Goal: Check status: Check status

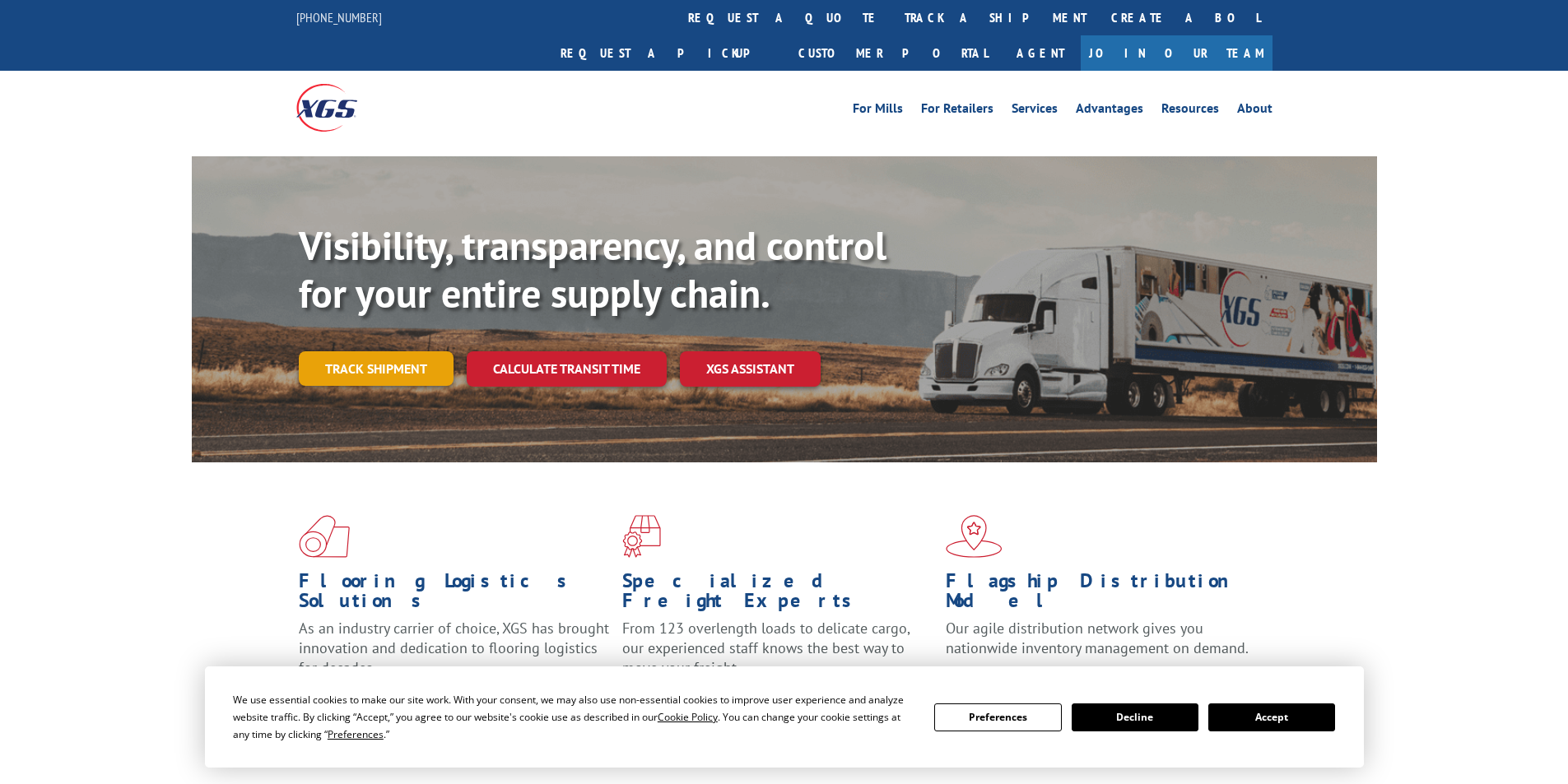
click at [424, 351] on link "Track shipment" at bounding box center [376, 368] width 154 height 35
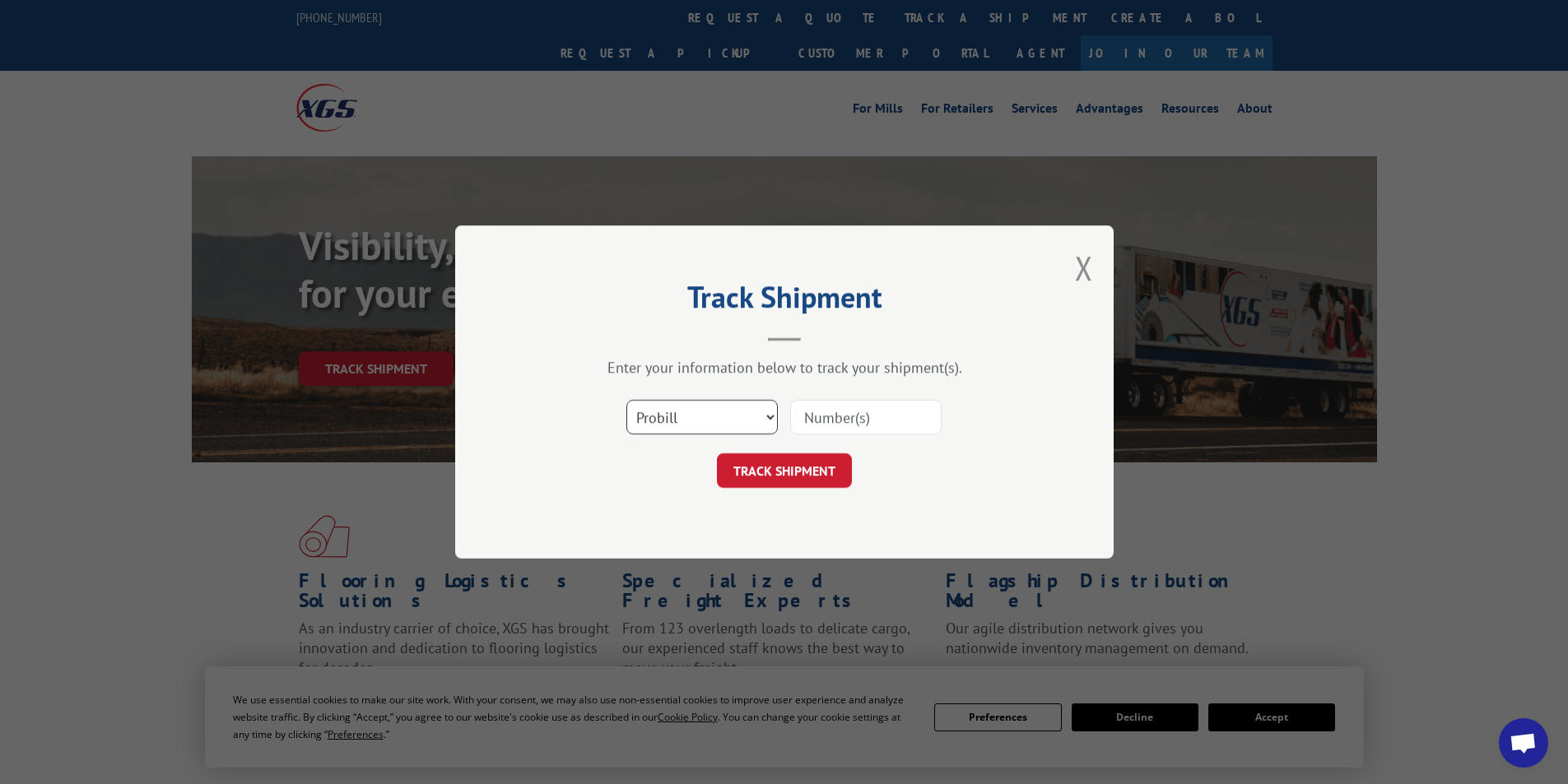
click at [760, 421] on select "Select category... Probill BOL PO" at bounding box center [702, 417] width 152 height 35
select select "bol"
click at [626, 400] on select "Select category... Probill BOL PO" at bounding box center [702, 417] width 152 height 35
click at [875, 422] on input at bounding box center [866, 417] width 152 height 35
type input "416486"
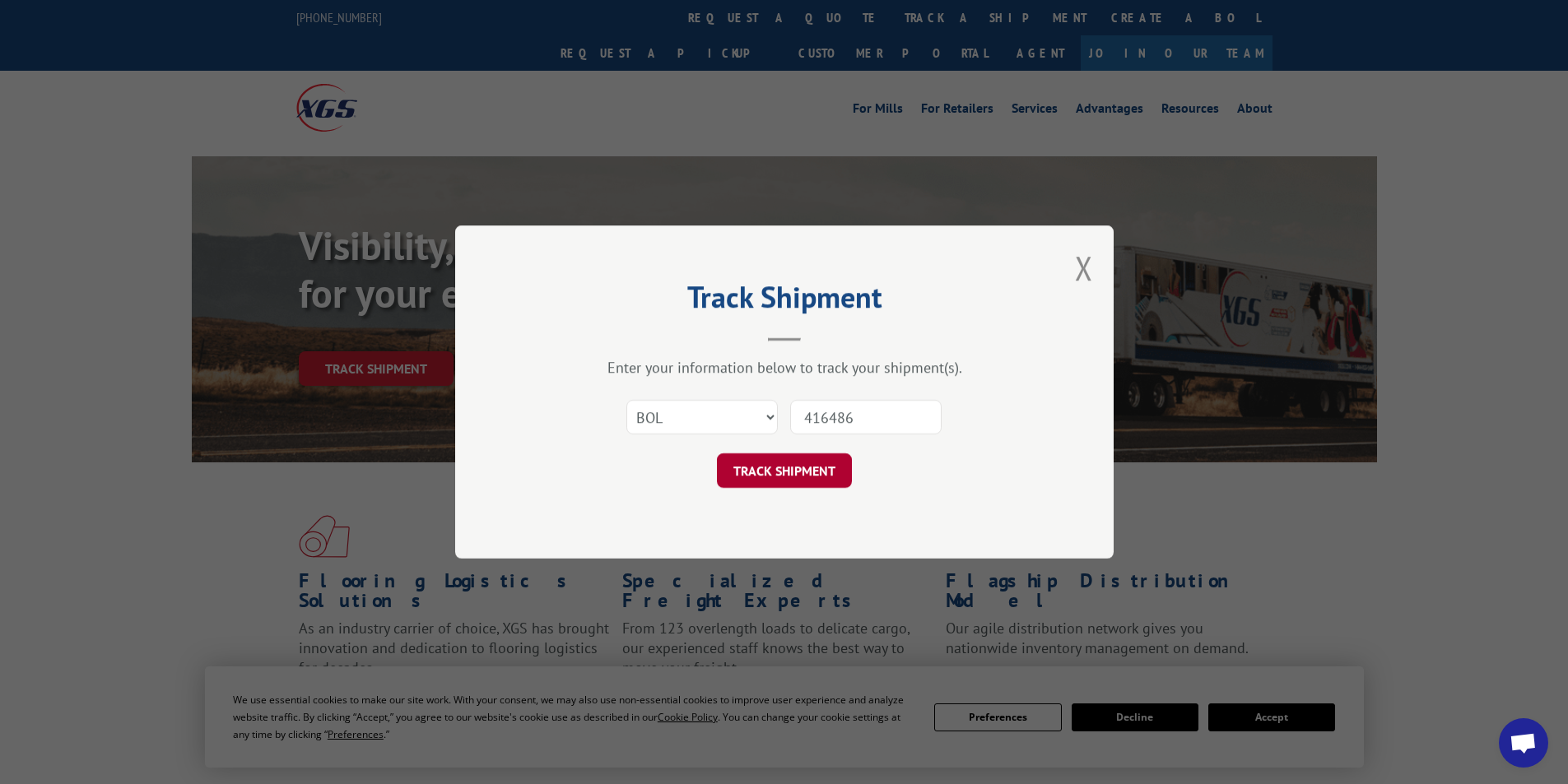
click at [812, 466] on button "TRACK SHIPMENT" at bounding box center [784, 470] width 135 height 35
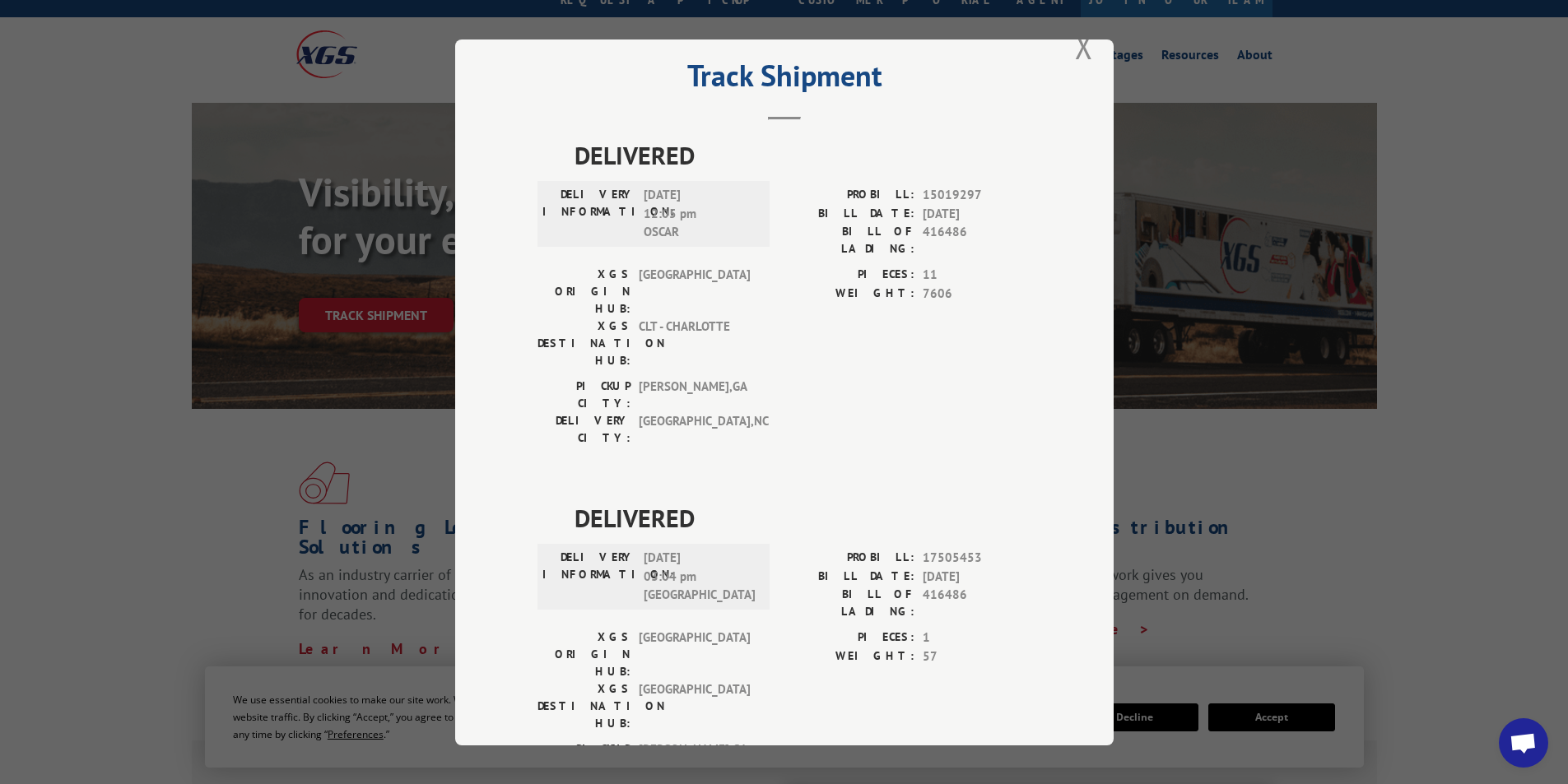
scroll to position [82, 0]
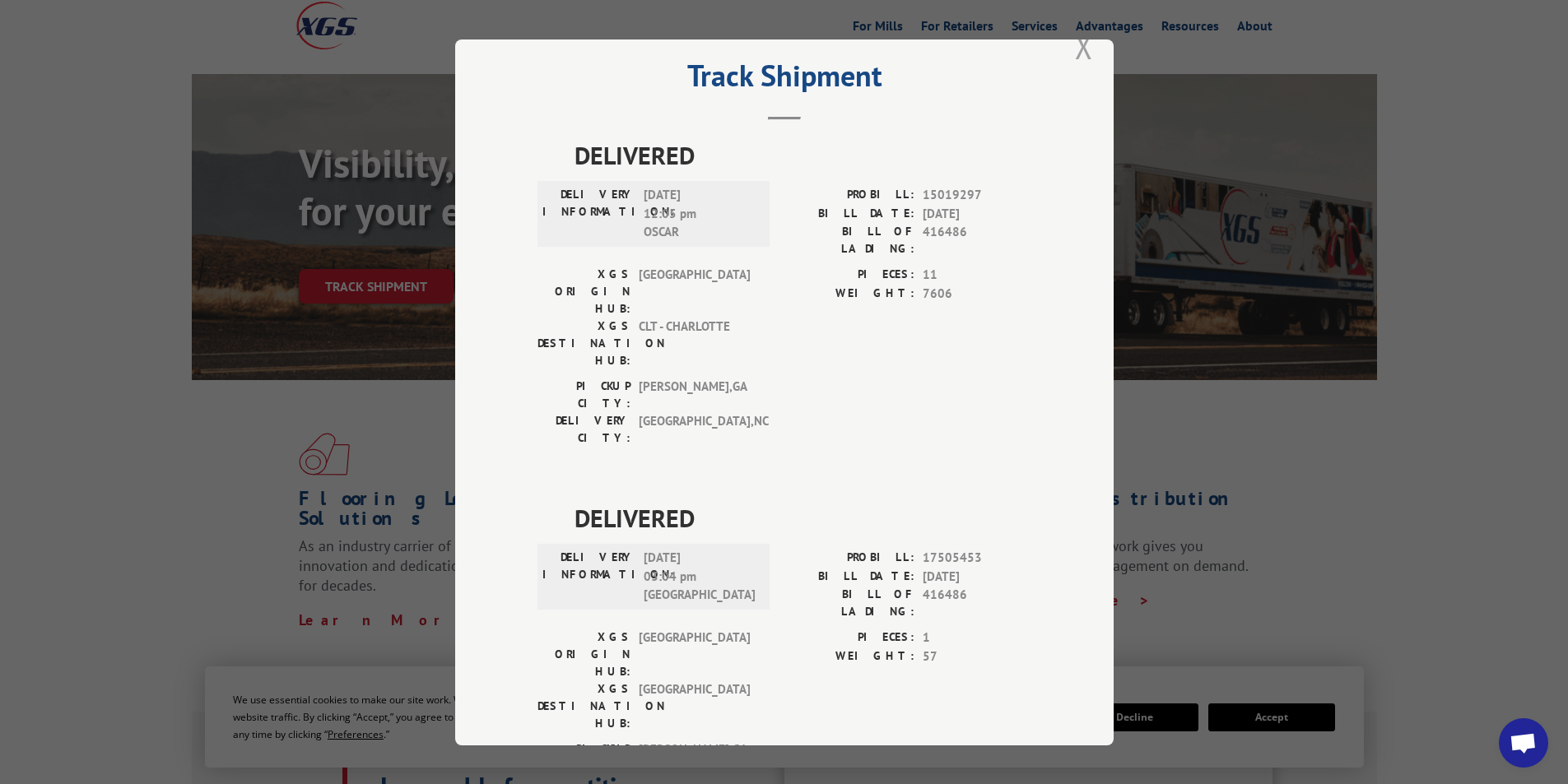
click at [1077, 52] on button "Close modal" at bounding box center [1084, 46] width 18 height 43
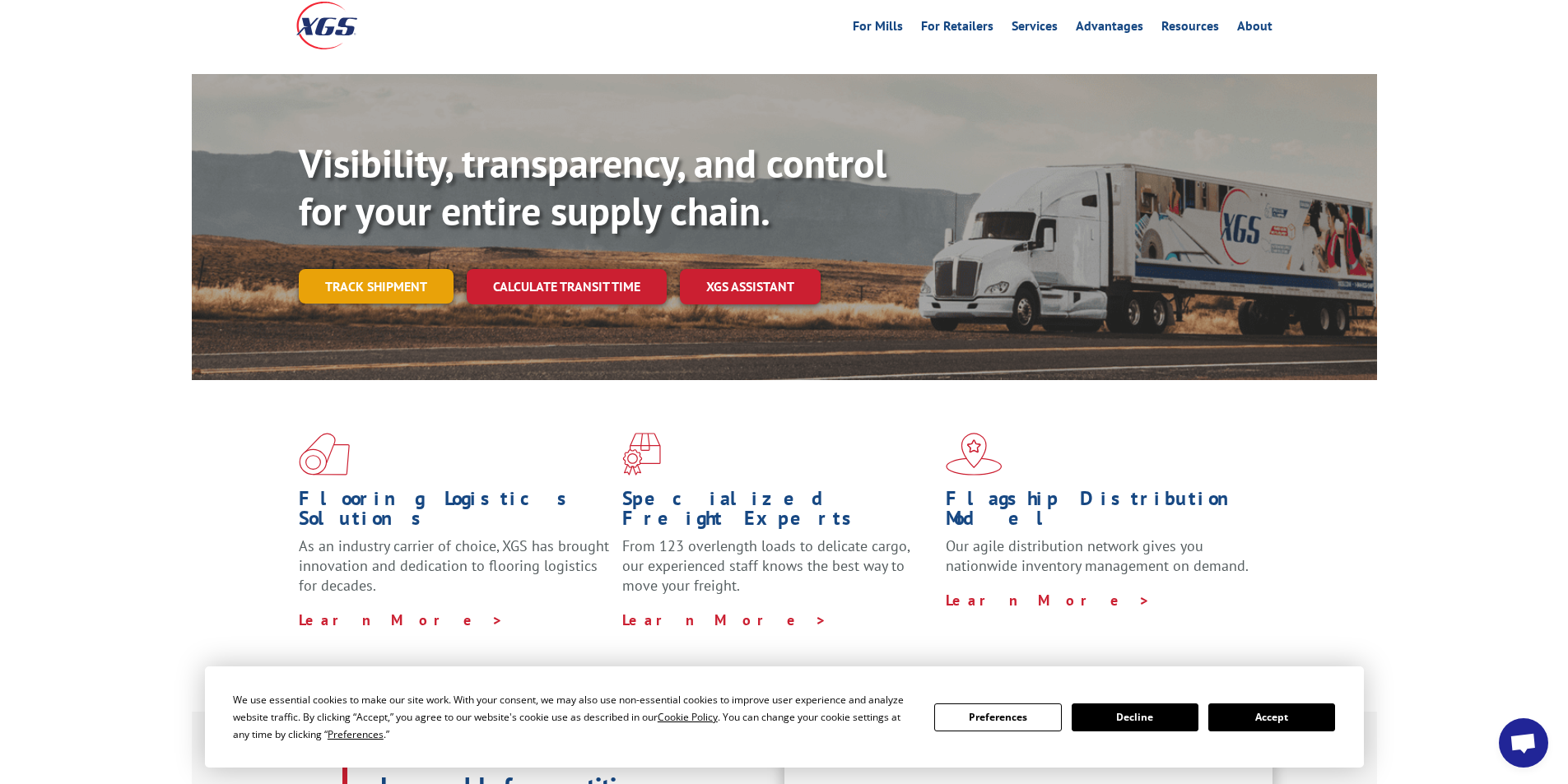
click at [400, 269] on link "Track shipment" at bounding box center [376, 286] width 154 height 35
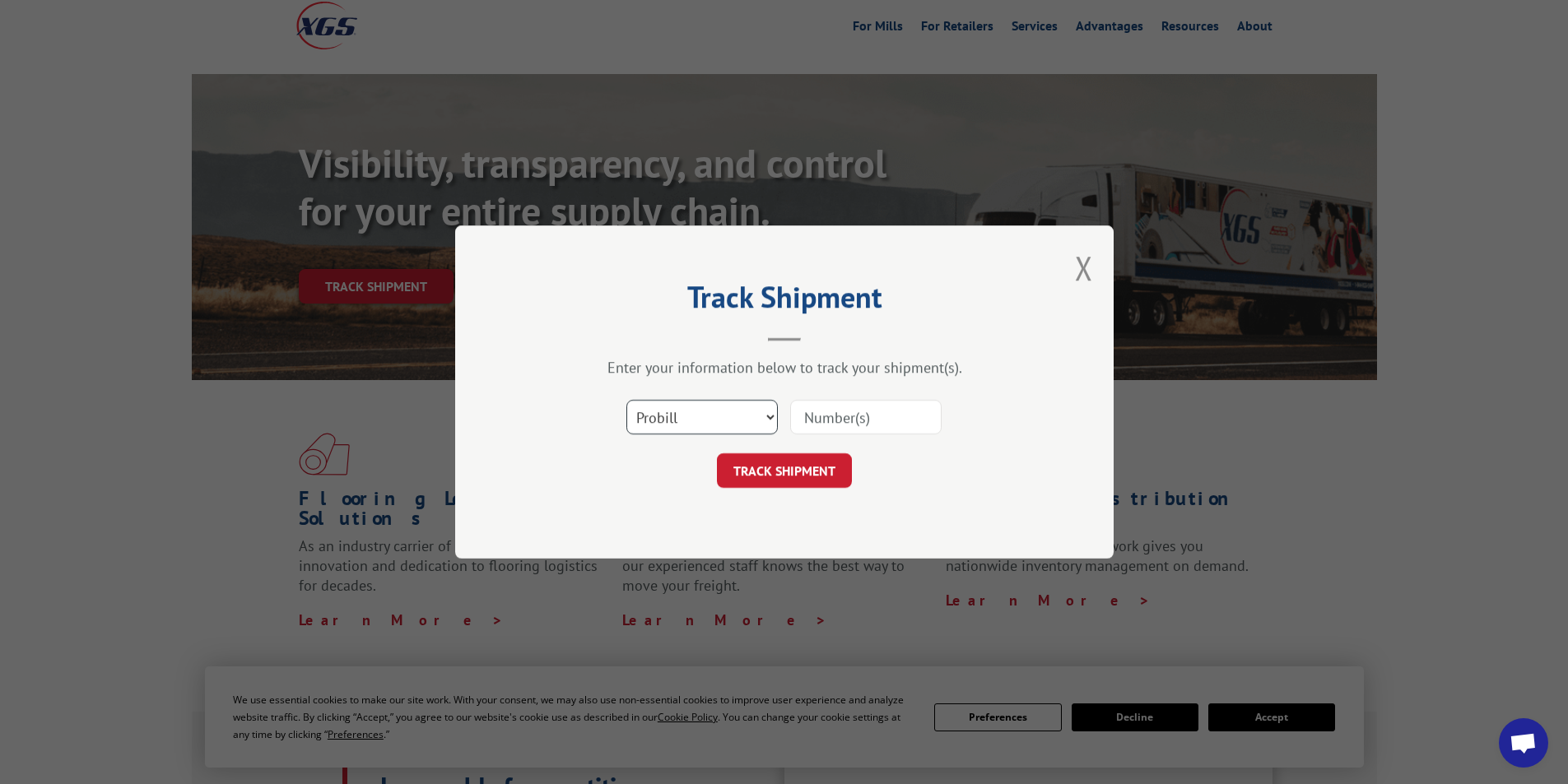
click at [694, 416] on select "Select category... Probill BOL PO" at bounding box center [702, 417] width 152 height 35
select select "bol"
click at [626, 400] on select "Select category... Probill BOL PO" at bounding box center [702, 417] width 152 height 35
click at [831, 413] on input at bounding box center [866, 417] width 152 height 35
type input "427584"
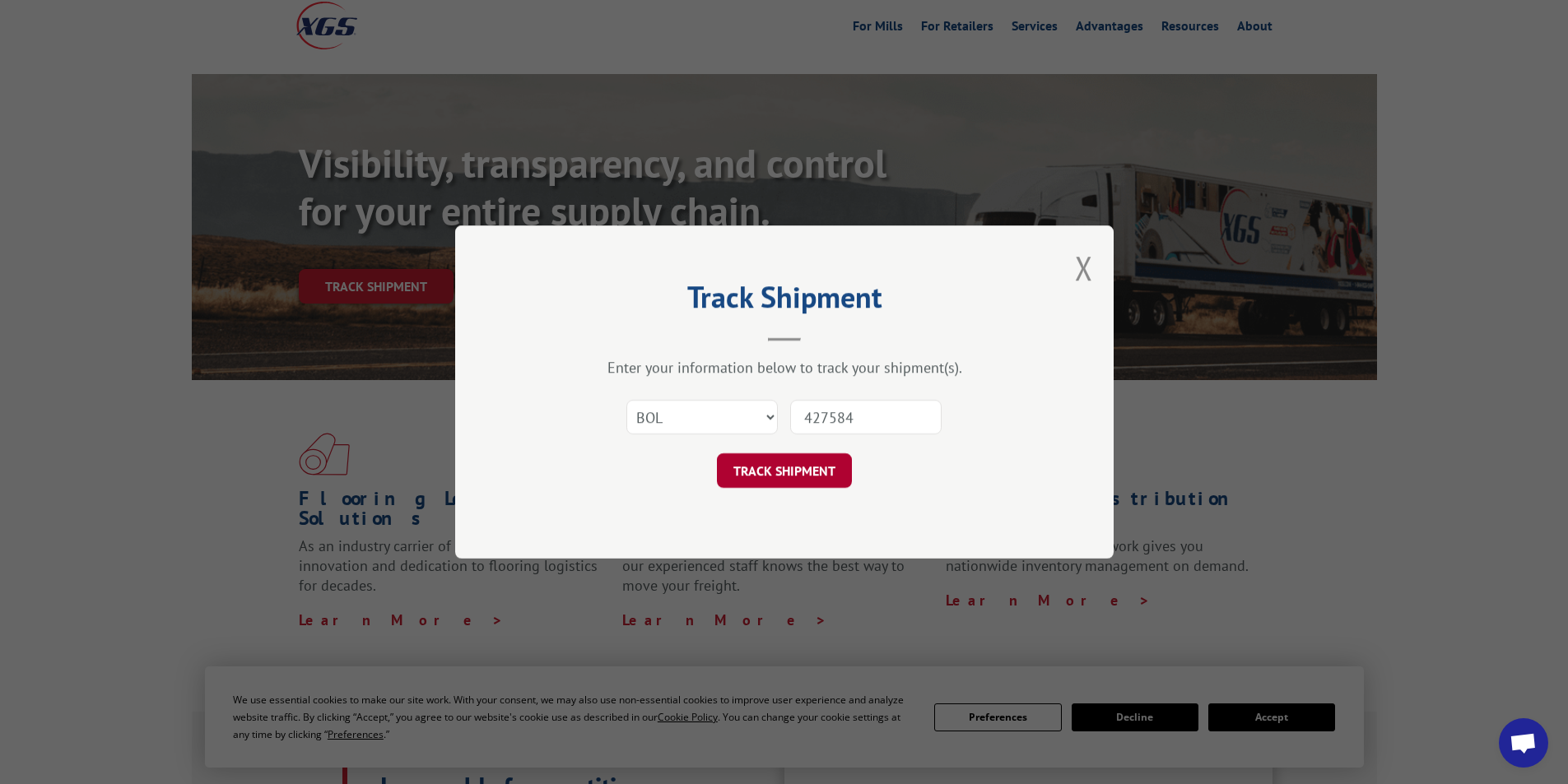
click at [806, 460] on button "TRACK SHIPMENT" at bounding box center [784, 470] width 135 height 35
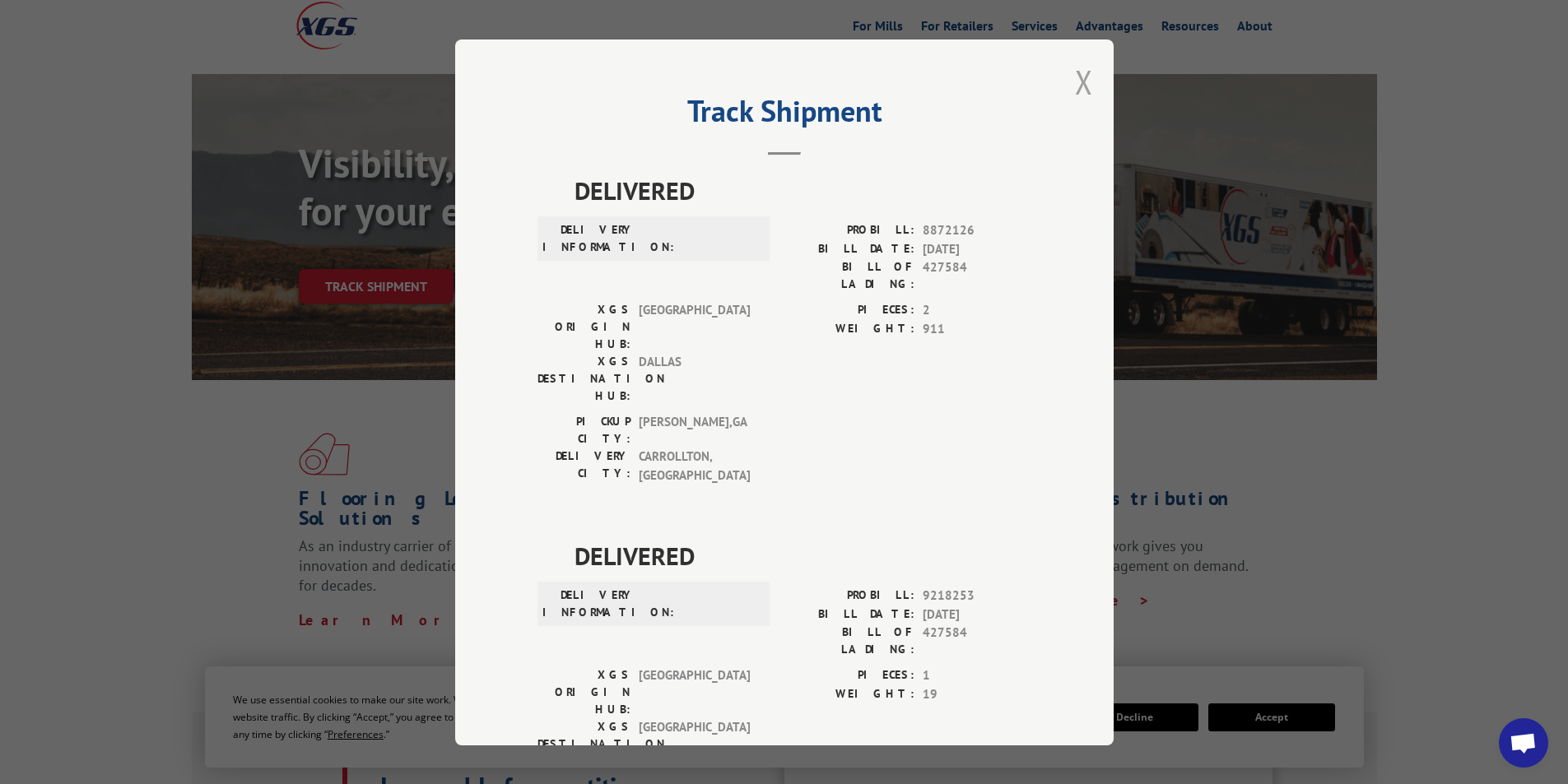
click at [1078, 84] on button "Close modal" at bounding box center [1084, 82] width 18 height 43
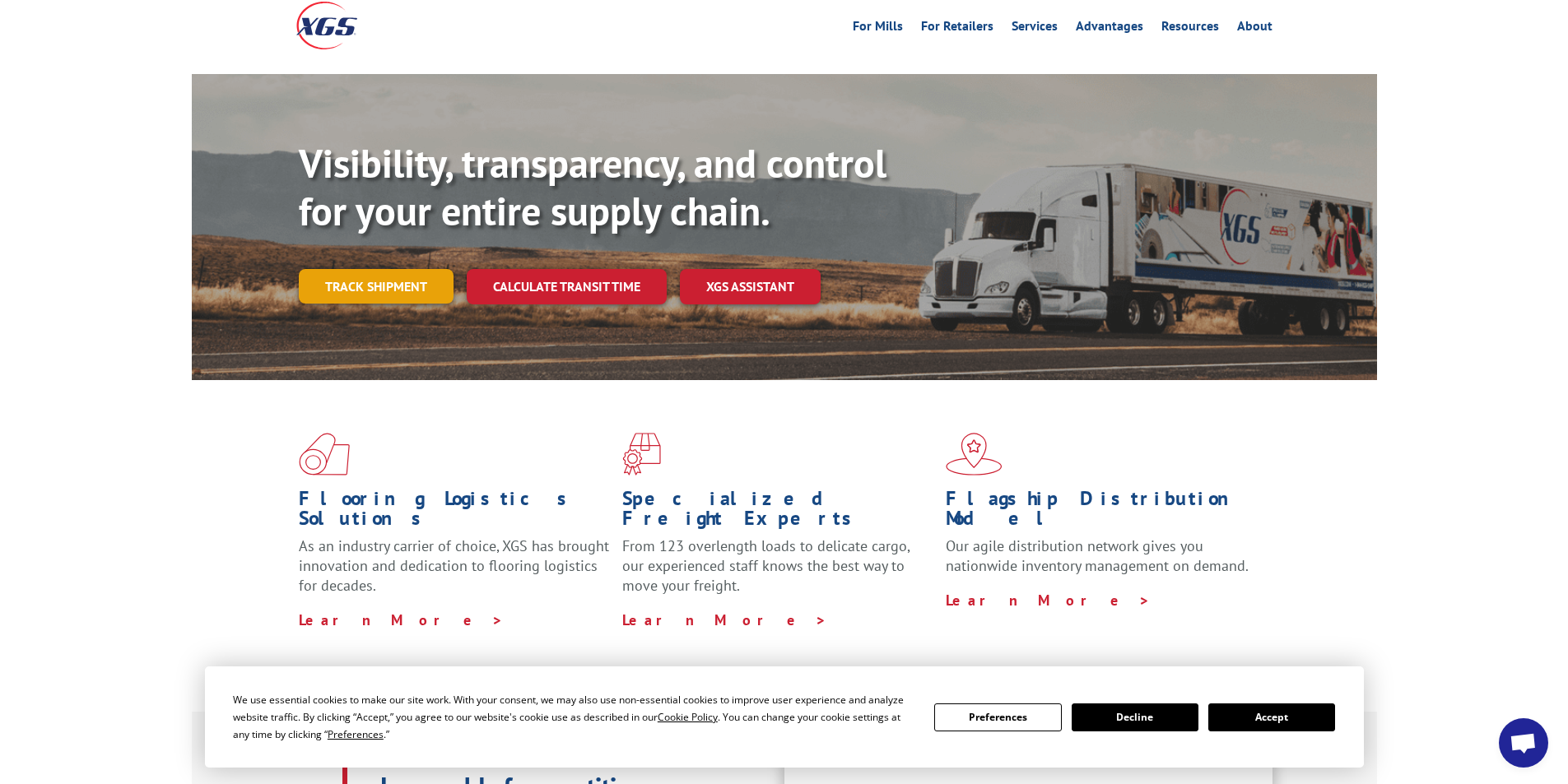
click at [361, 269] on link "Track shipment" at bounding box center [376, 286] width 154 height 35
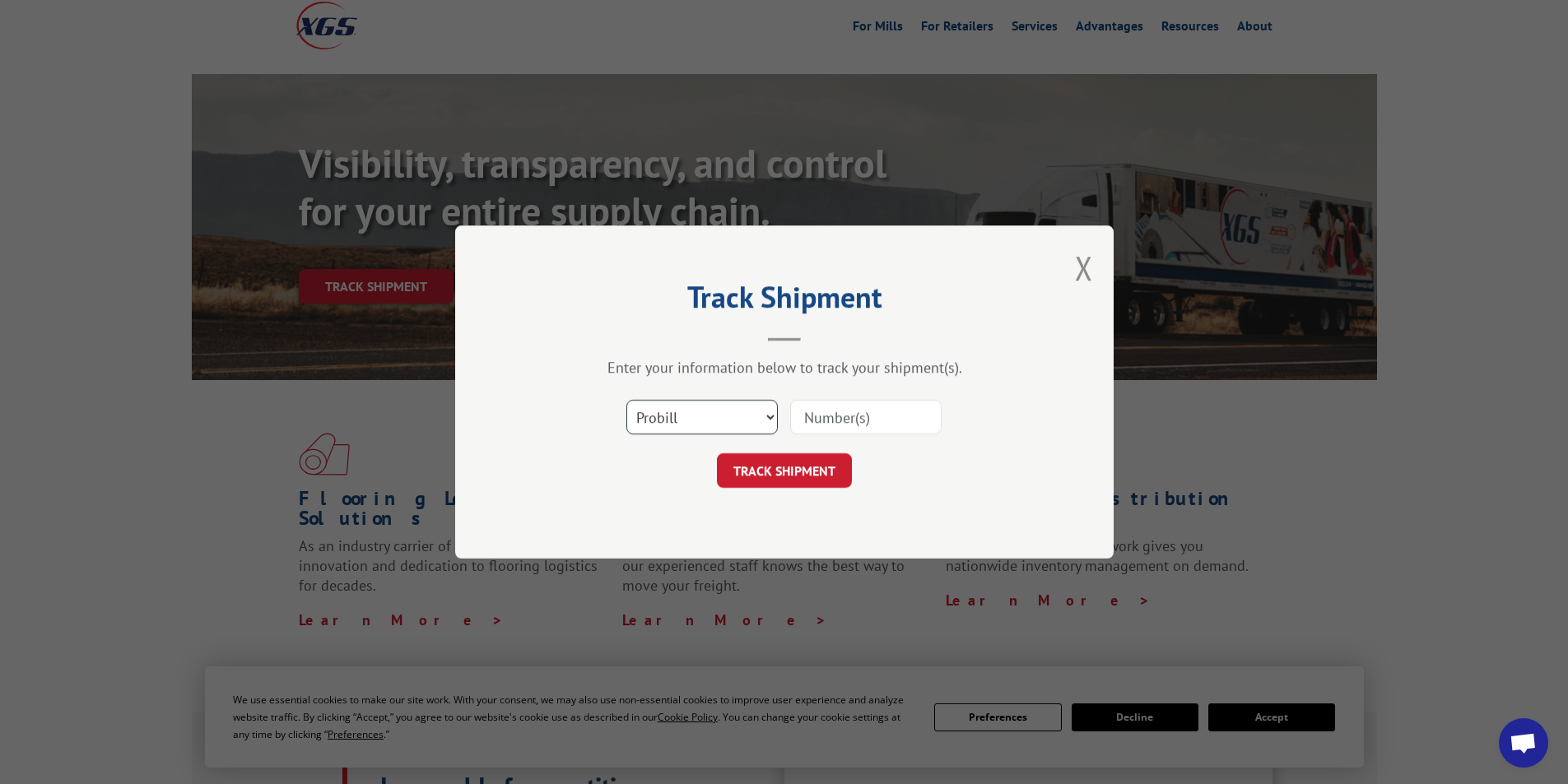
click at [759, 410] on select "Select category... Probill BOL PO" at bounding box center [702, 417] width 152 height 35
select select "bol"
click at [626, 400] on select "Select category... Probill BOL PO" at bounding box center [702, 417] width 152 height 35
click at [839, 419] on input at bounding box center [866, 417] width 152 height 35
type input "445705"
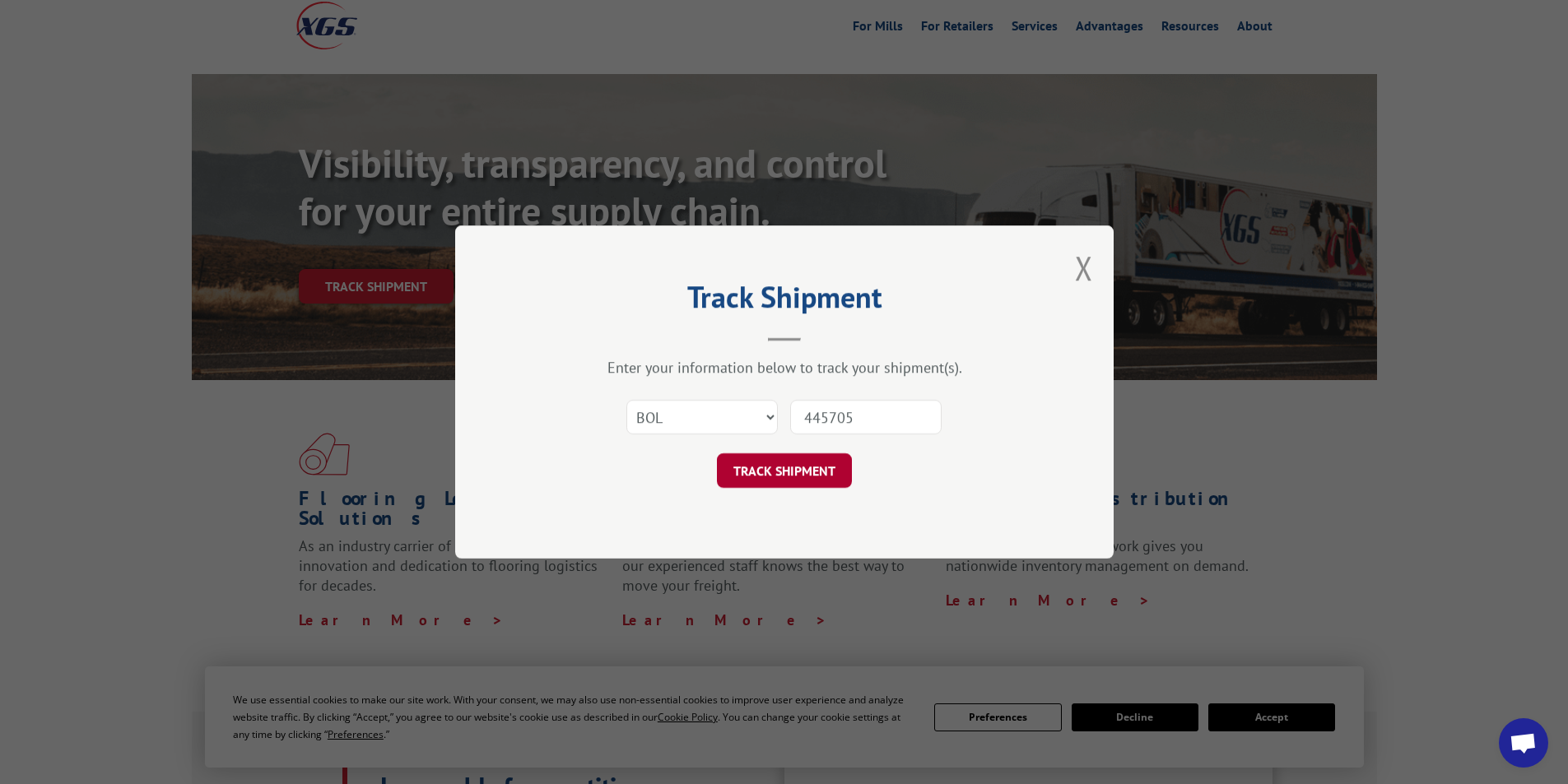
click at [774, 471] on button "TRACK SHIPMENT" at bounding box center [784, 470] width 135 height 35
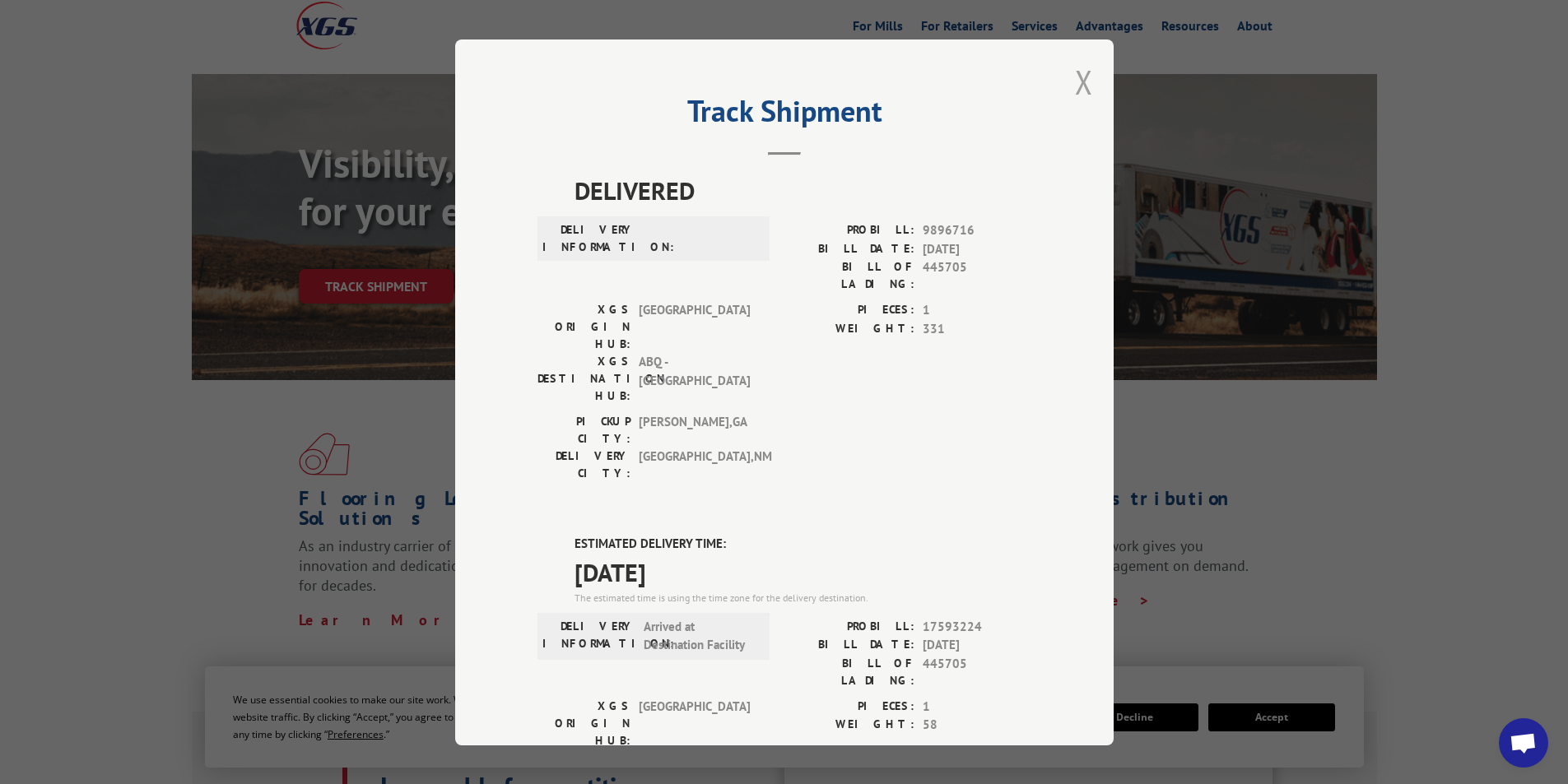
click at [1077, 79] on button "Close modal" at bounding box center [1084, 82] width 18 height 43
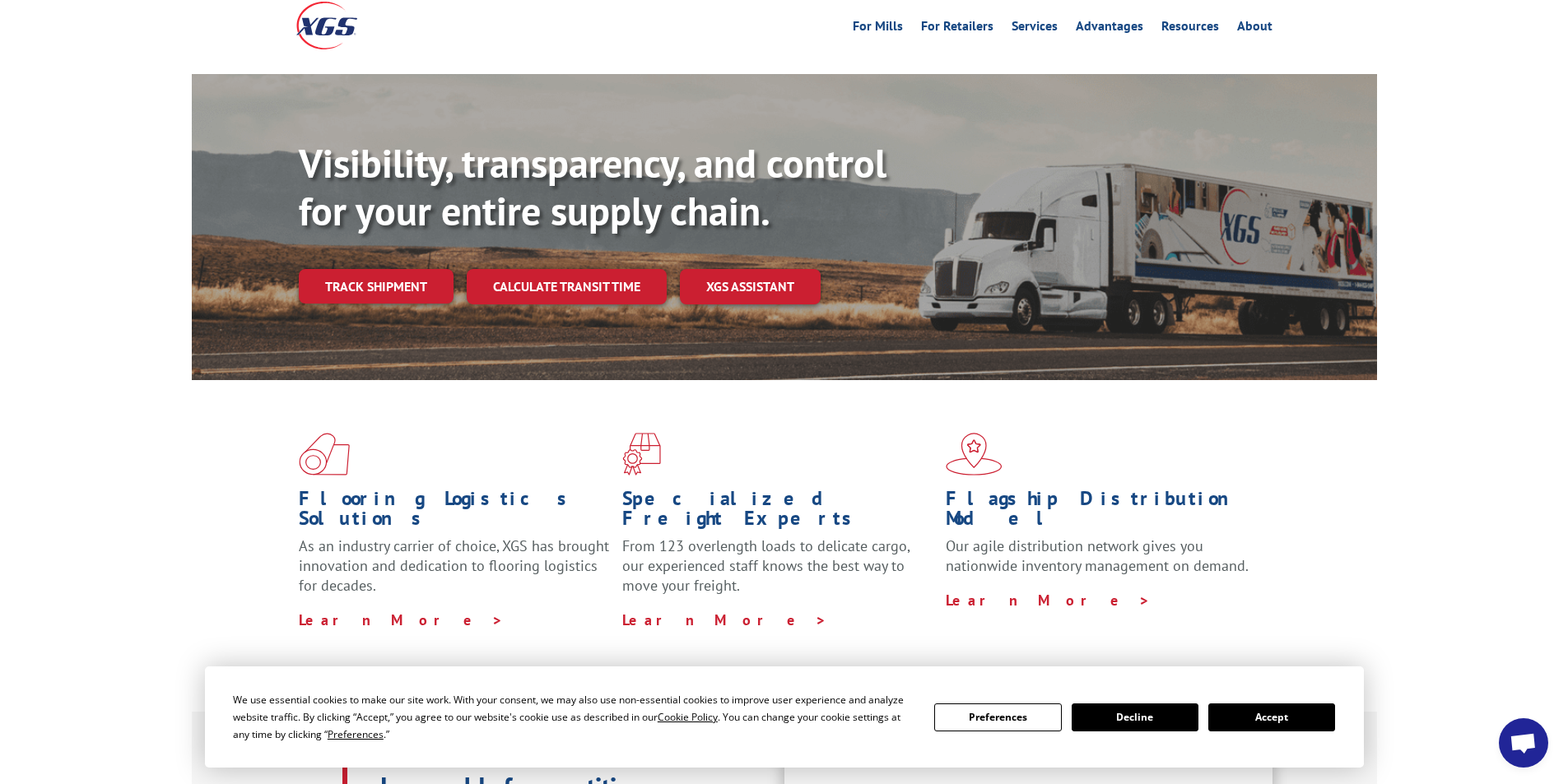
click at [382, 269] on link "Track shipment" at bounding box center [376, 286] width 154 height 35
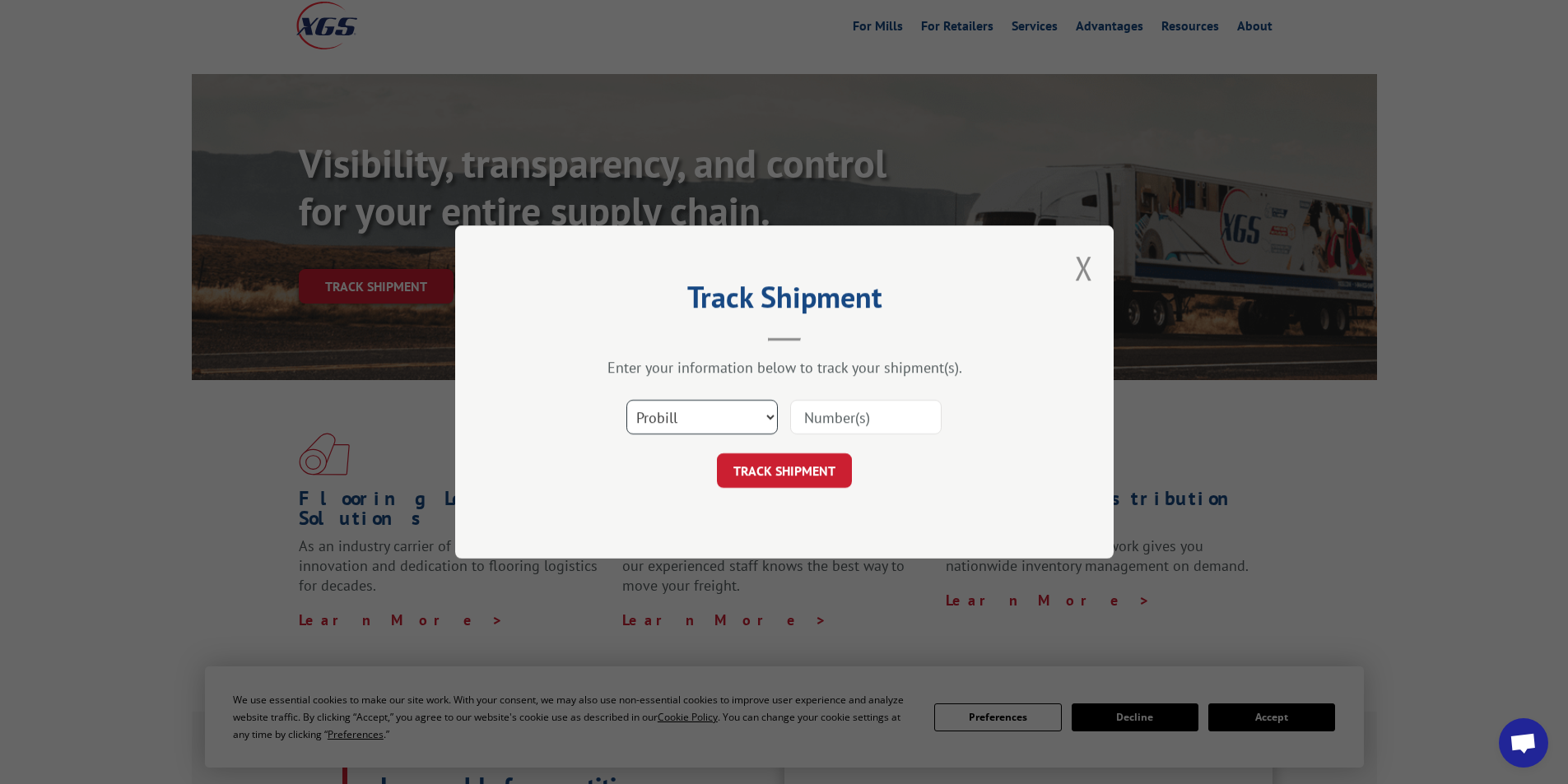
click at [743, 419] on select "Select category... Probill BOL PO" at bounding box center [702, 417] width 152 height 35
select select "bol"
click at [626, 400] on select "Select category... Probill BOL PO" at bounding box center [702, 417] width 152 height 35
click at [840, 417] on input at bounding box center [866, 417] width 152 height 35
type input "458646"
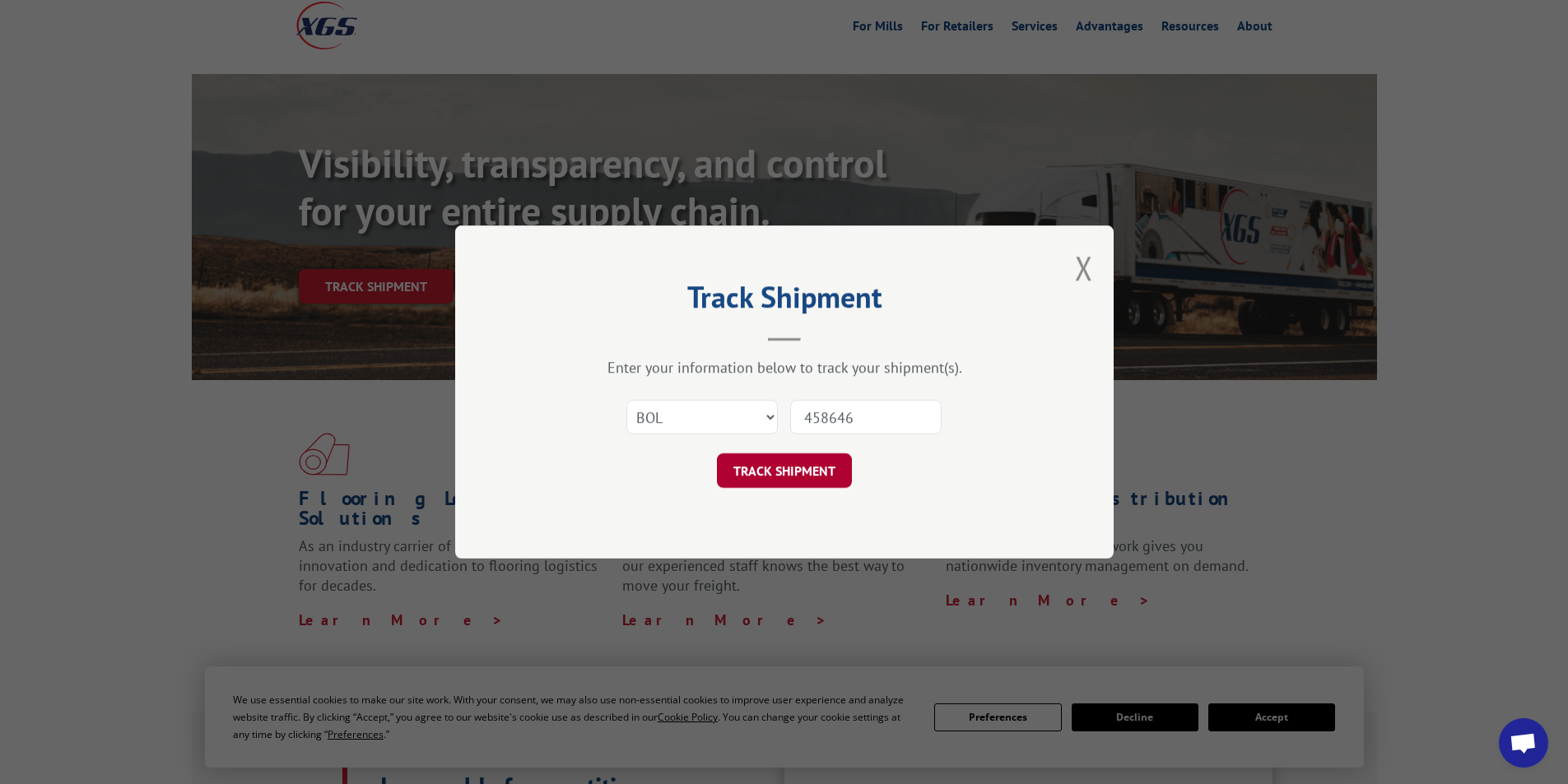
click at [824, 473] on button "TRACK SHIPMENT" at bounding box center [784, 470] width 135 height 35
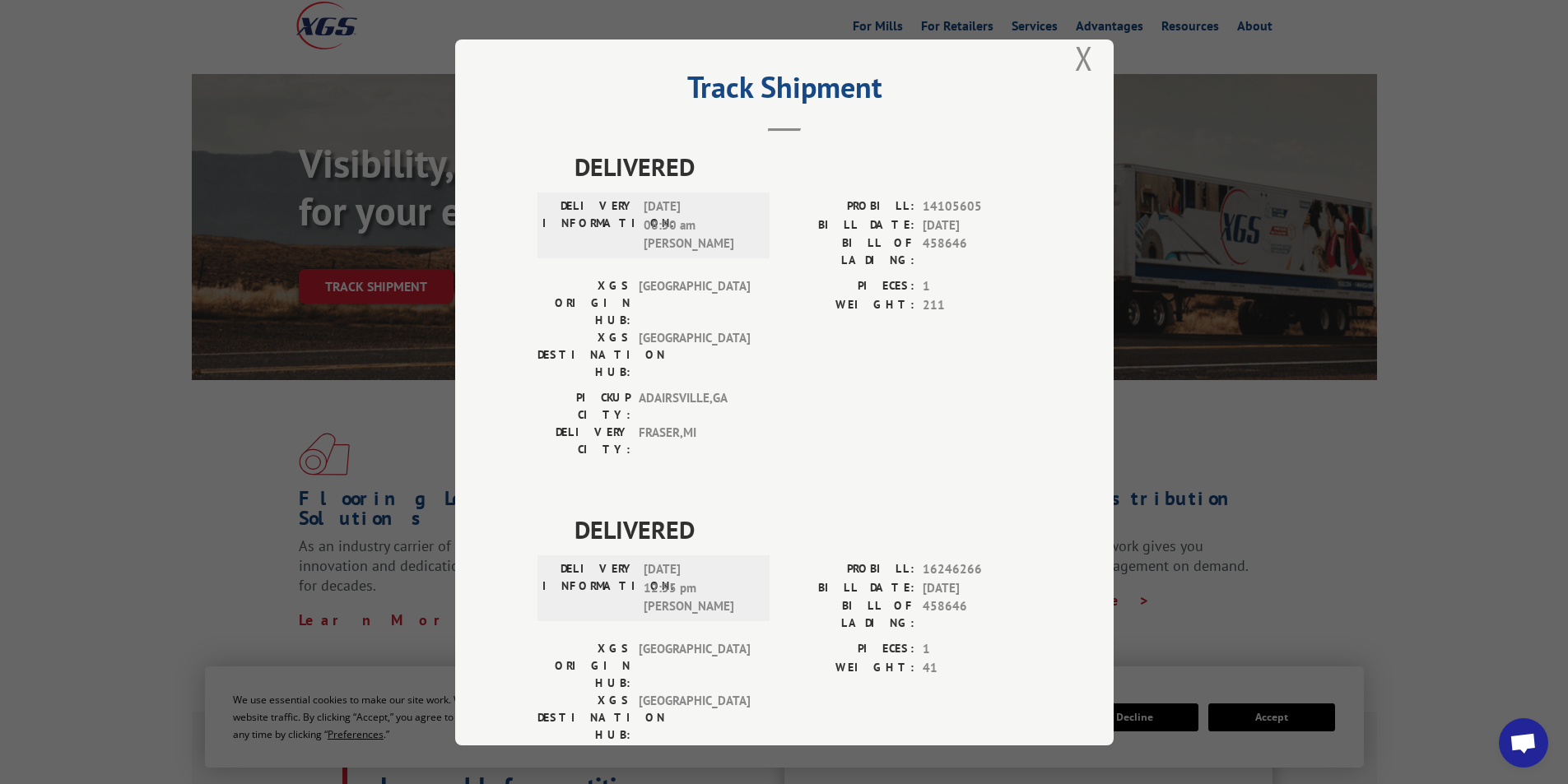
scroll to position [35, 0]
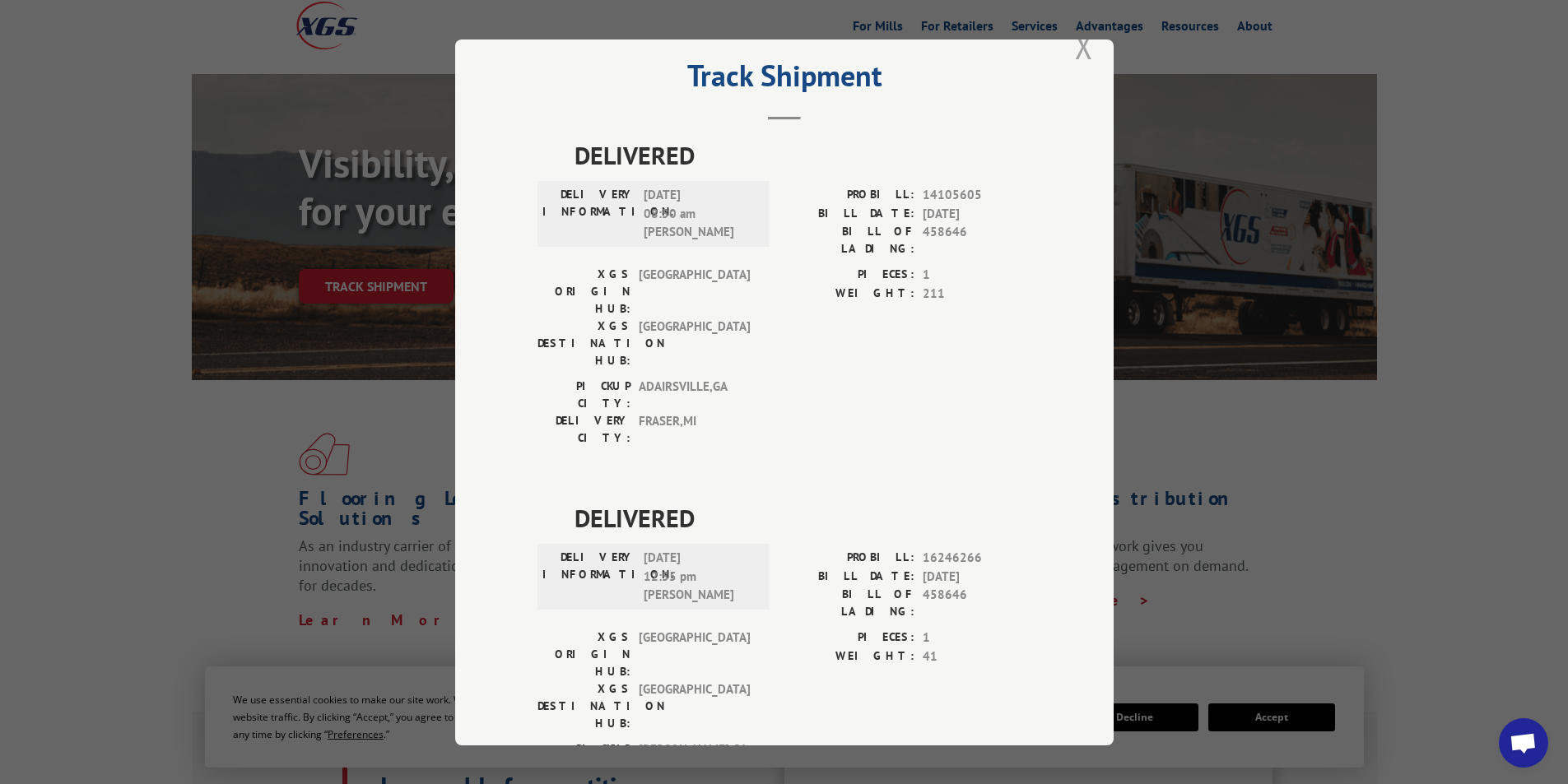
click at [1080, 58] on button "Close modal" at bounding box center [1084, 46] width 18 height 43
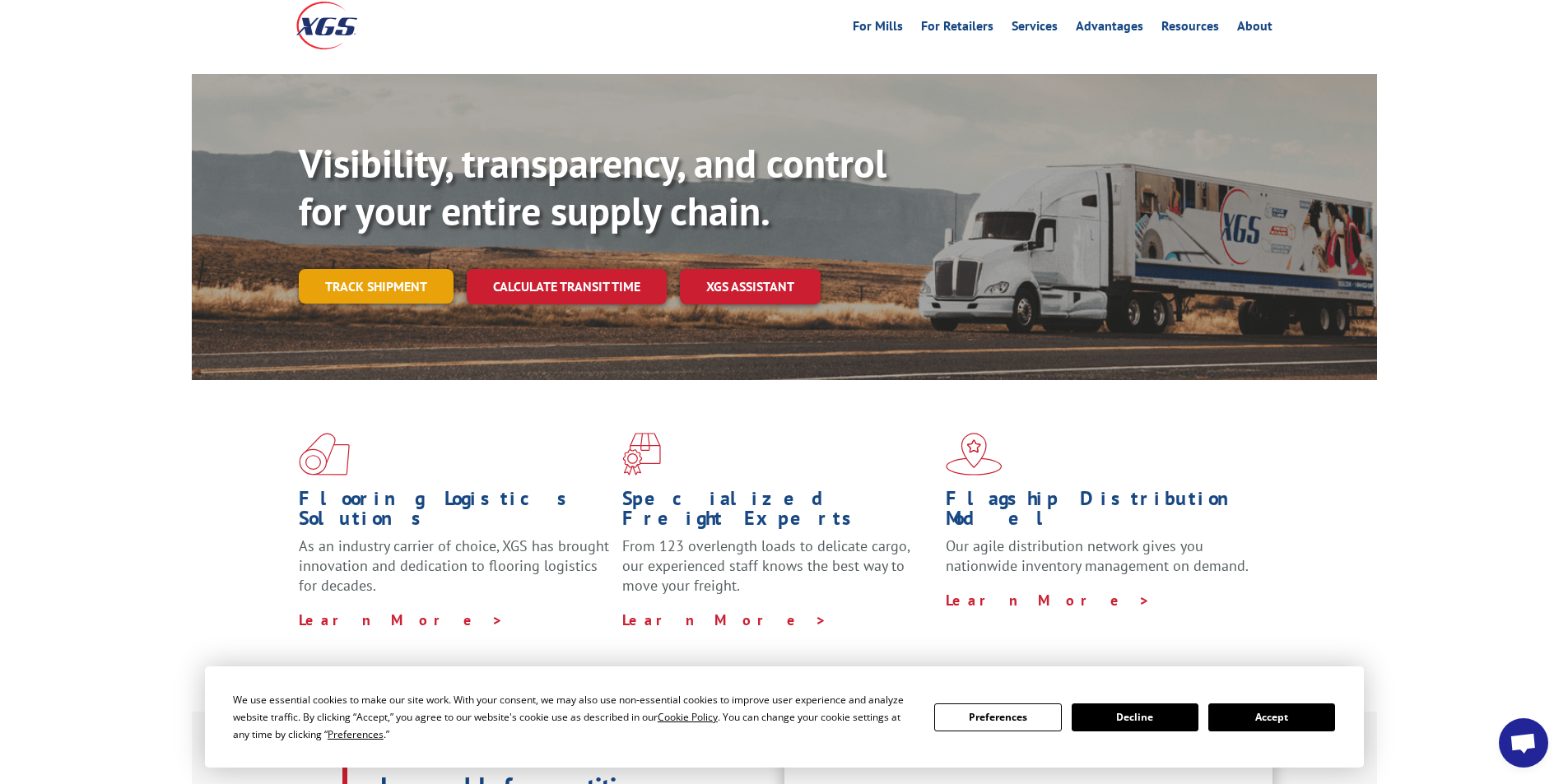
click at [398, 269] on link "Track shipment" at bounding box center [376, 286] width 154 height 35
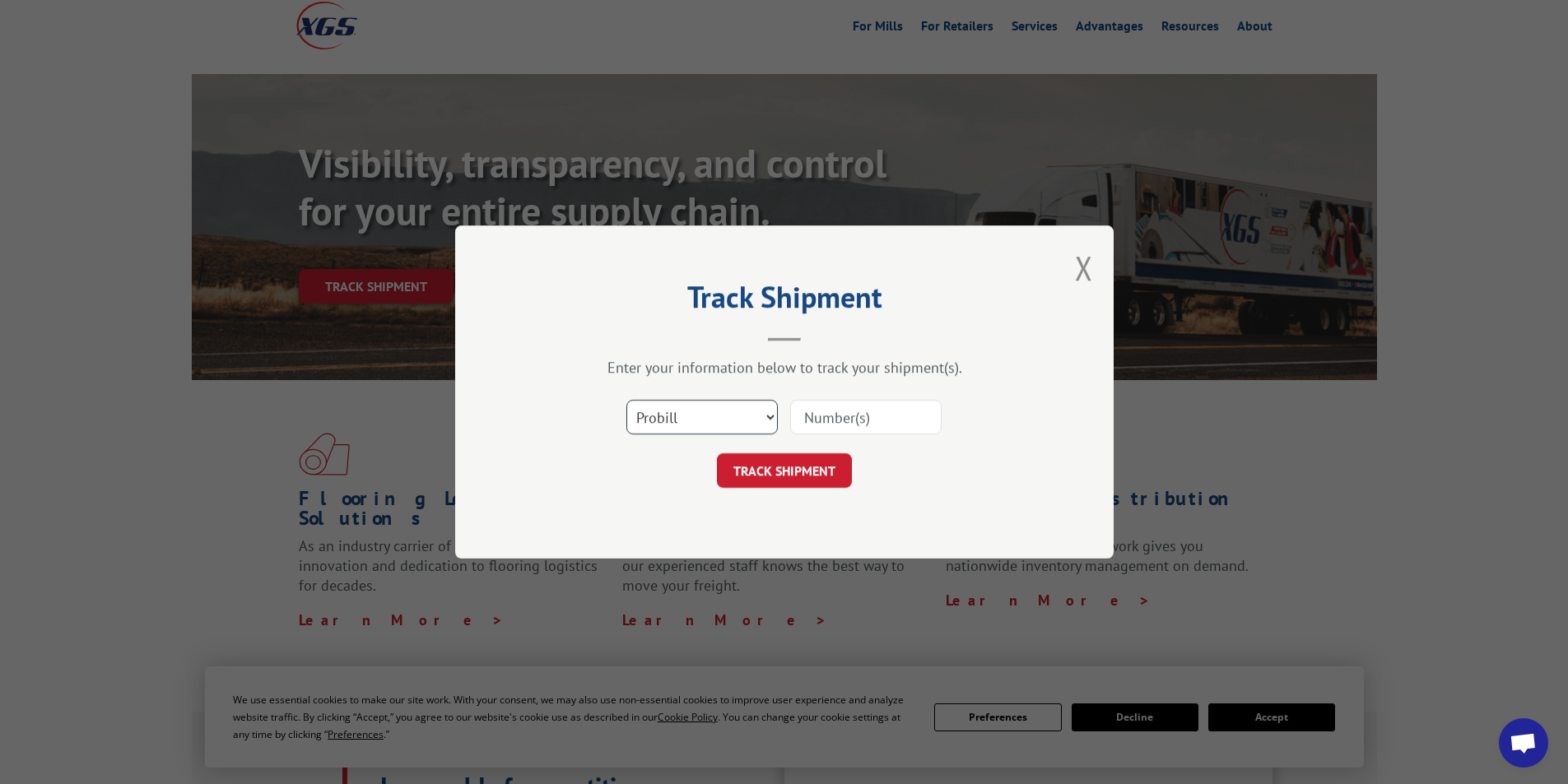
click at [720, 406] on select "Select category... Probill BOL PO" at bounding box center [702, 417] width 152 height 35
select select "bol"
click at [626, 400] on select "Select category... Probill BOL PO" at bounding box center [702, 417] width 152 height 35
click at [877, 419] on input at bounding box center [866, 417] width 152 height 35
type input "427583"
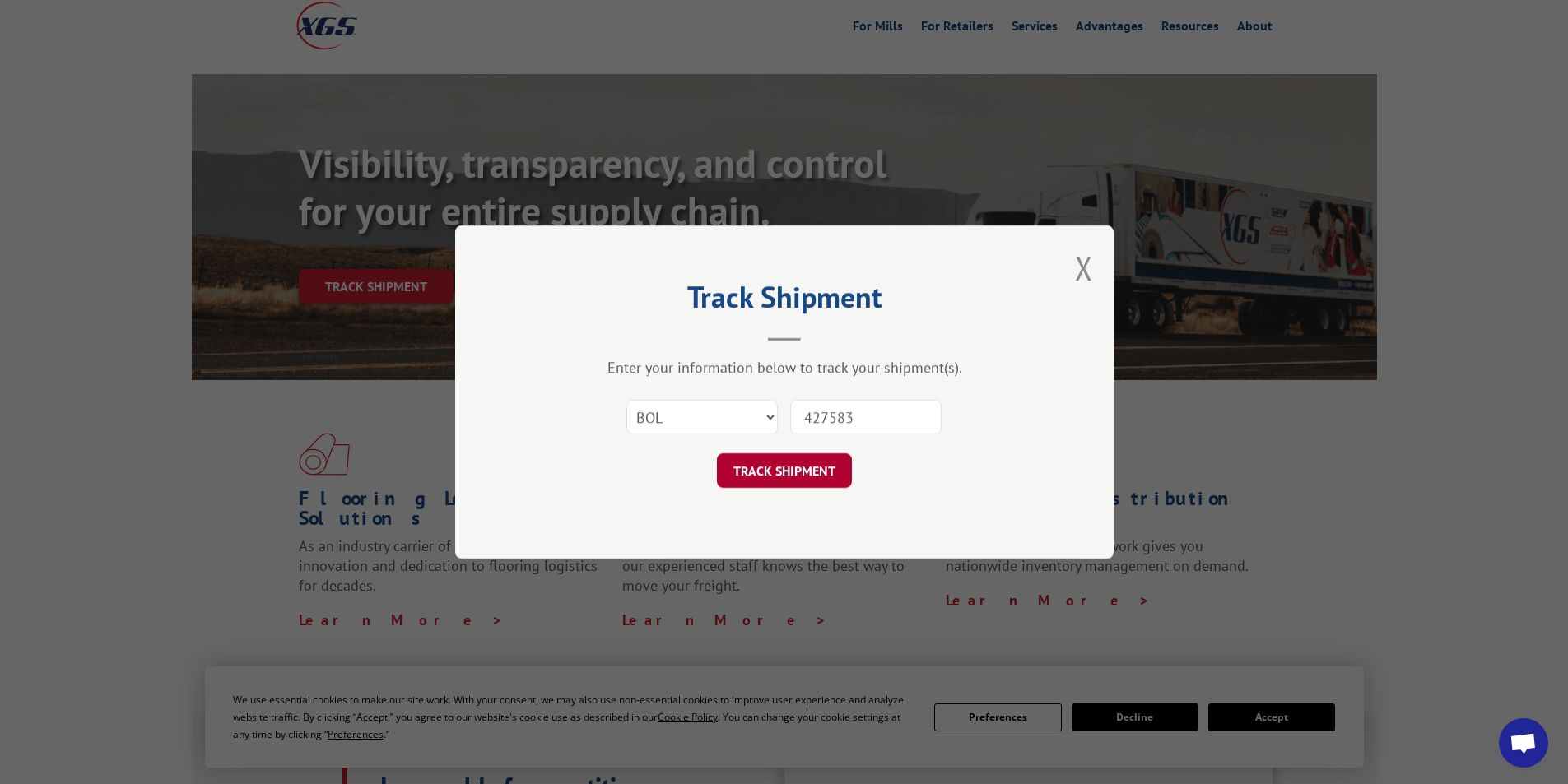
click at [748, 466] on button "TRACK SHIPMENT" at bounding box center [784, 470] width 135 height 35
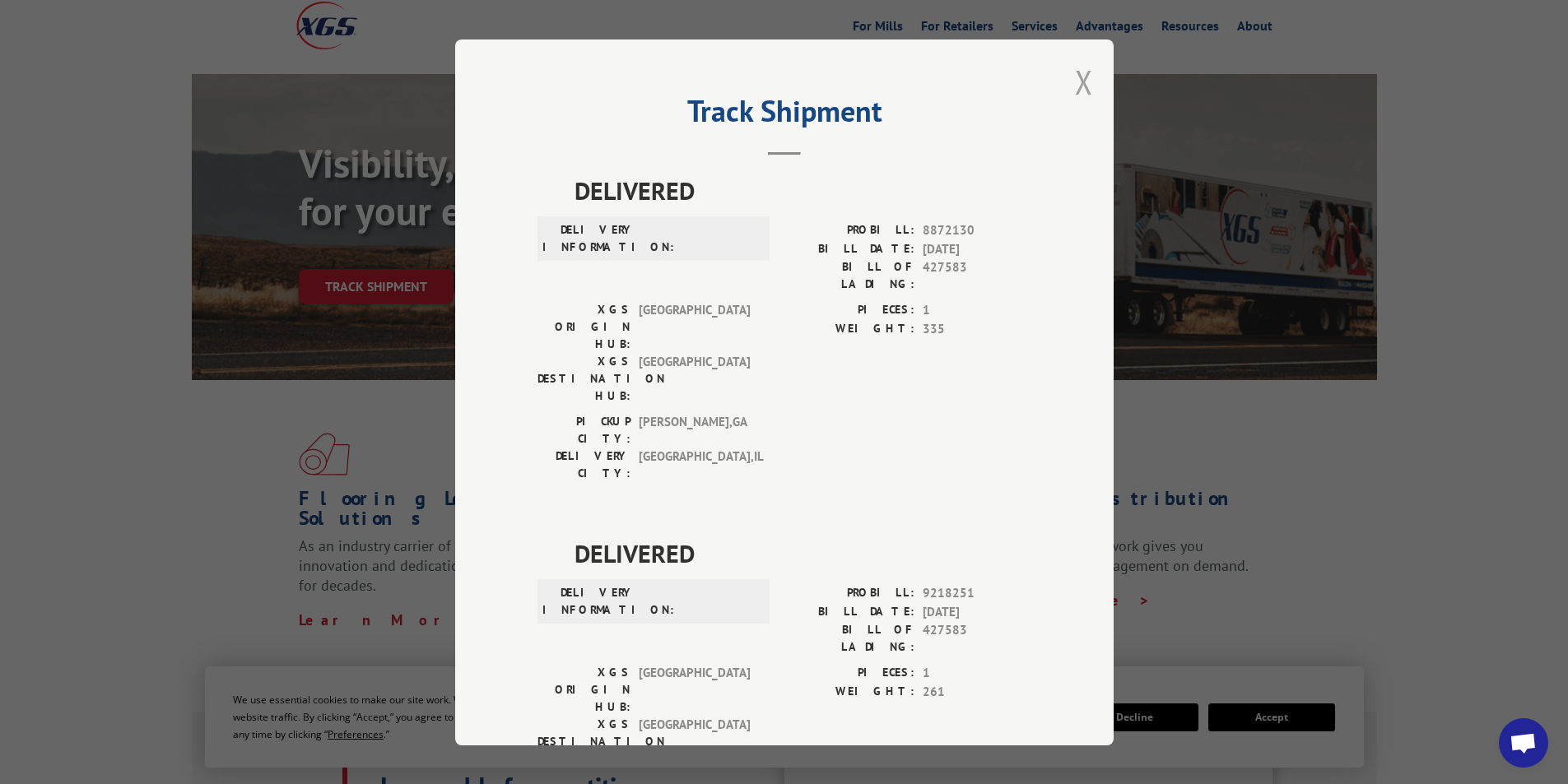
click at [1076, 83] on button "Close modal" at bounding box center [1084, 82] width 18 height 43
